Goal: Find contact information: Find contact information

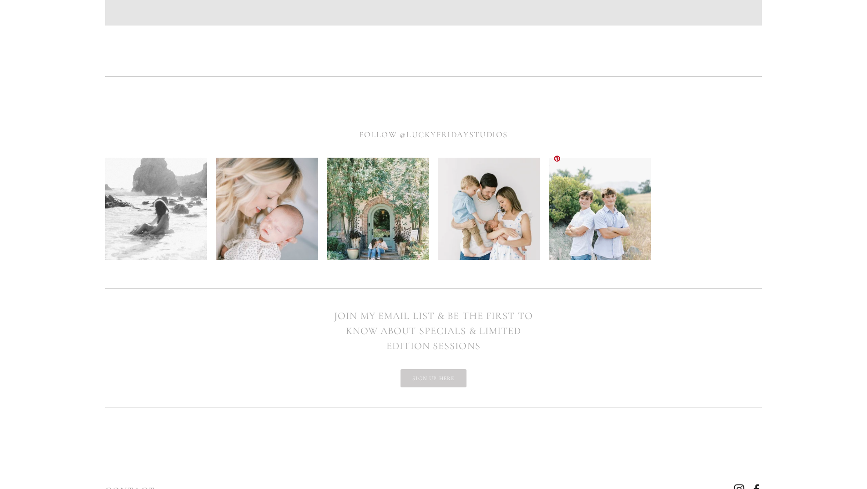
scroll to position [4048, 0]
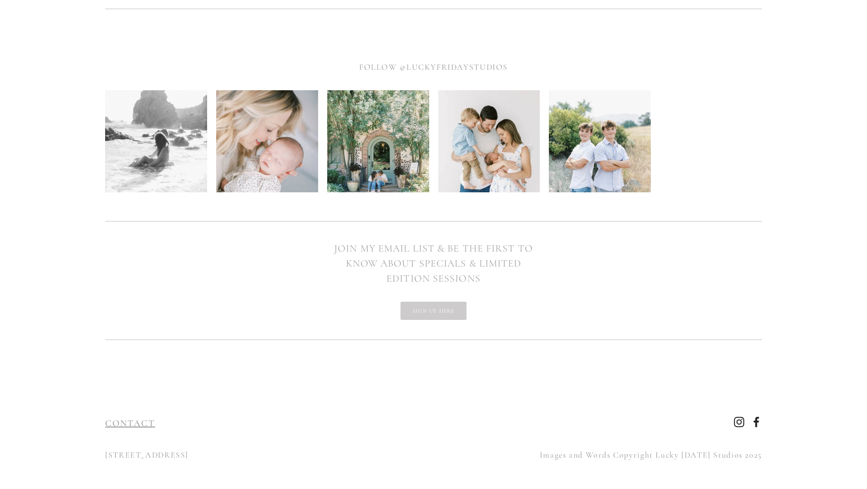
click at [124, 418] on link "CONTACT" at bounding box center [130, 423] width 50 height 11
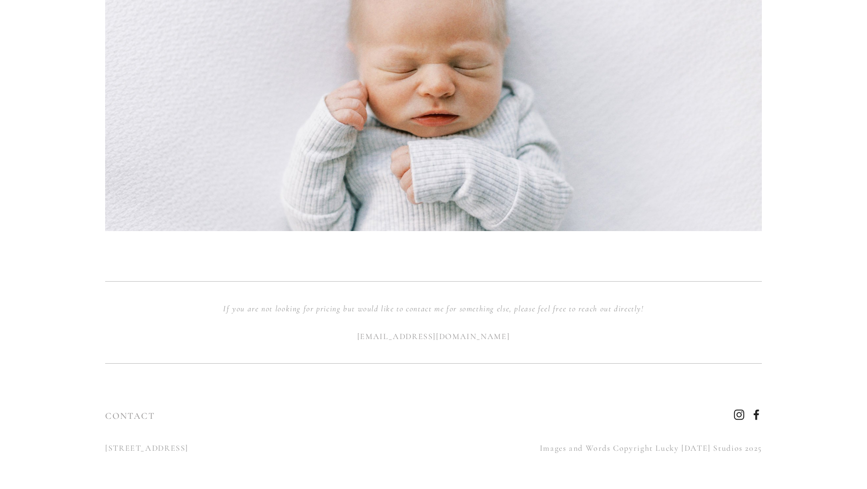
scroll to position [443, 0]
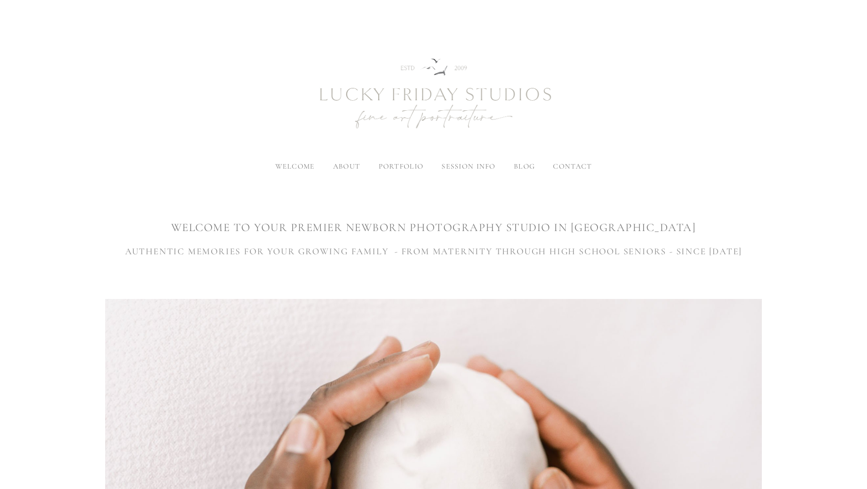
click at [571, 168] on span "contact" at bounding box center [572, 166] width 39 height 9
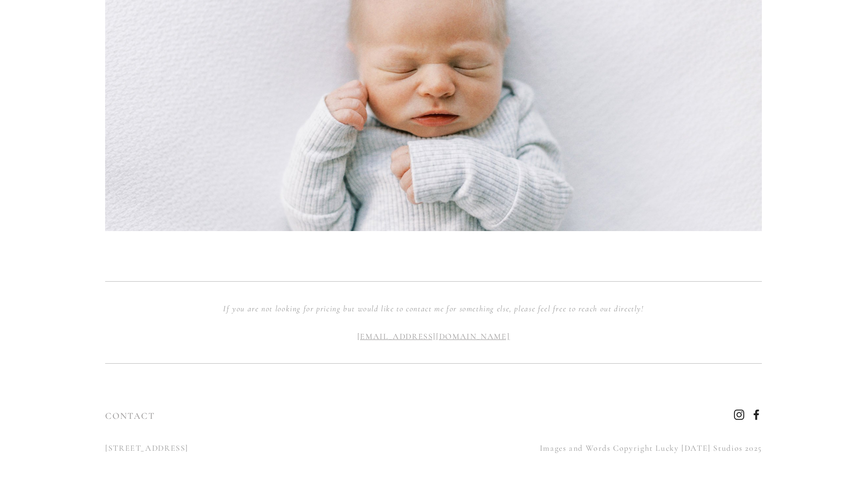
scroll to position [392, 0]
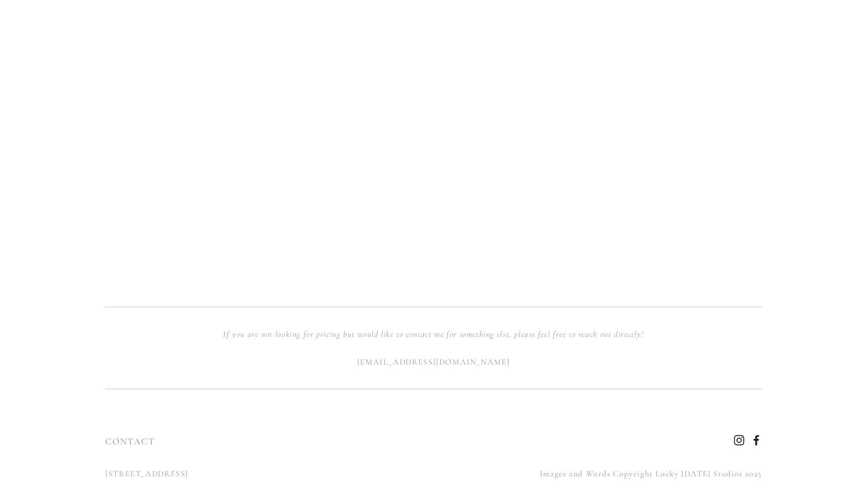
scroll to position [847, 0]
